Goal: Information Seeking & Learning: Learn about a topic

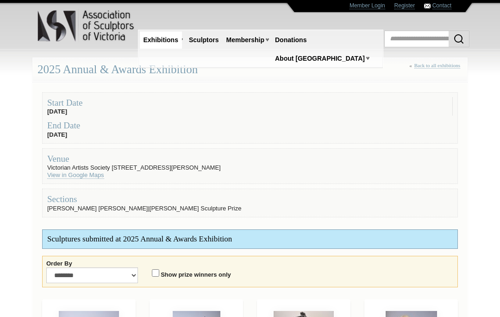
scroll to position [0, 0]
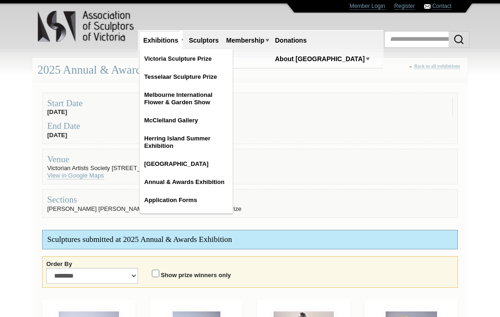
click at [192, 123] on link "McClelland Gallery" at bounding box center [186, 120] width 93 height 17
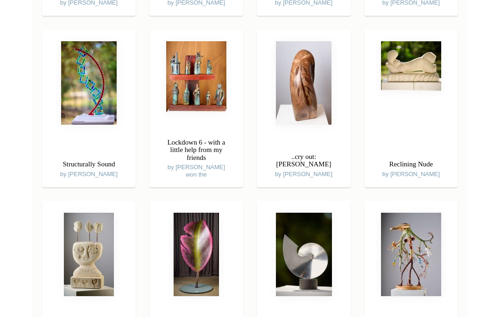
scroll to position [2202, 0]
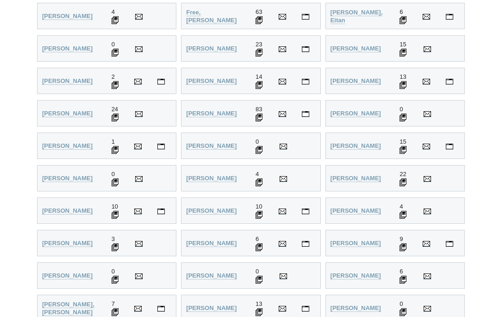
scroll to position [921, 0]
click at [308, 306] on img at bounding box center [305, 308] width 7 height 6
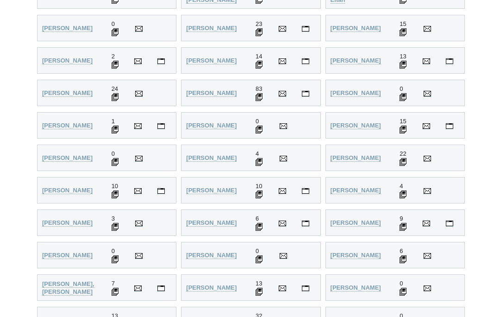
click at [287, 296] on td at bounding box center [285, 287] width 23 height 26
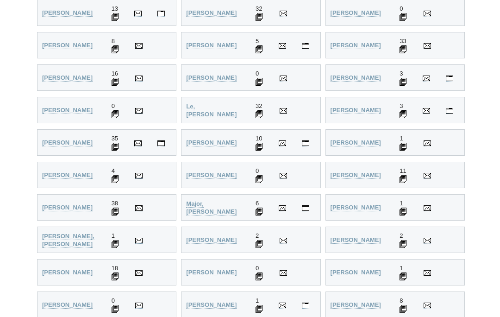
scroll to position [1247, 0]
click at [136, 273] on td at bounding box center [143, 273] width 24 height 26
click at [90, 271] on strong "[PERSON_NAME]" at bounding box center [67, 272] width 50 height 7
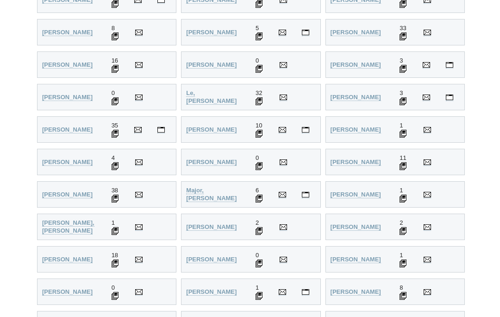
scroll to position [1249, 0]
